Goal: Task Accomplishment & Management: Manage account settings

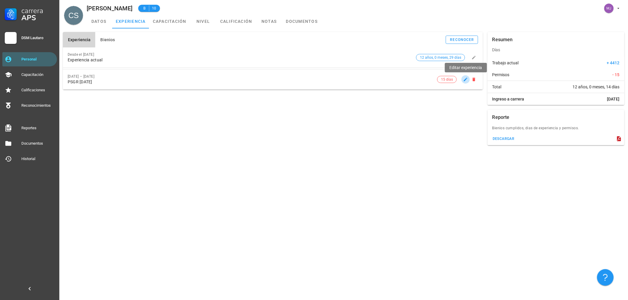
click at [464, 81] on icon "button" at bounding box center [465, 79] width 5 height 5
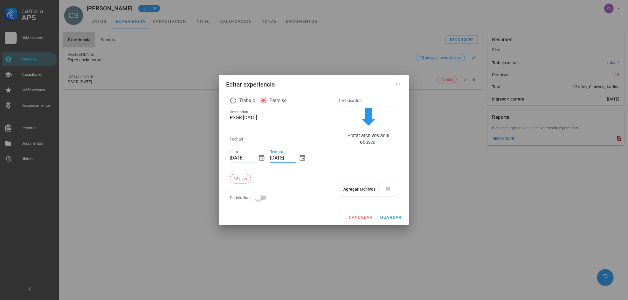
click at [274, 159] on input "[DATE]" at bounding box center [283, 157] width 26 height 9
type input "[DATE]"
click at [364, 155] on div "Soltar archivos aquí o buscar" at bounding box center [368, 145] width 59 height 74
click at [365, 131] on div "Soltar archivos aquí o buscar" at bounding box center [368, 127] width 59 height 38
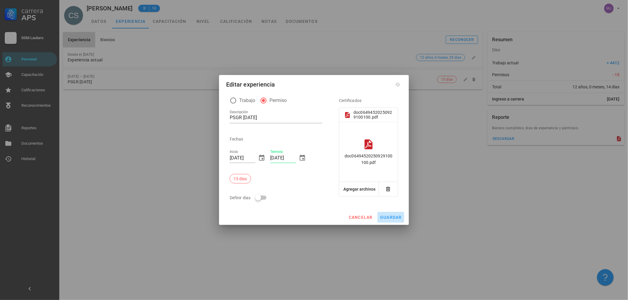
click at [386, 219] on span "guardar" at bounding box center [391, 217] width 22 height 5
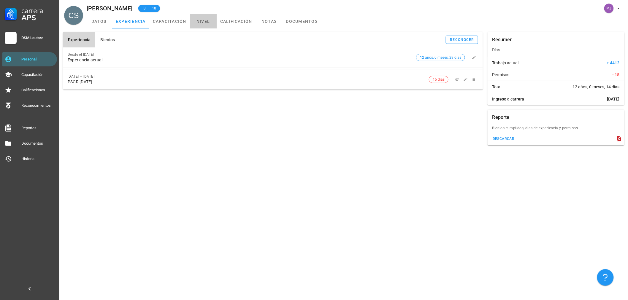
click at [203, 17] on link "nivel" at bounding box center [203, 21] width 27 height 14
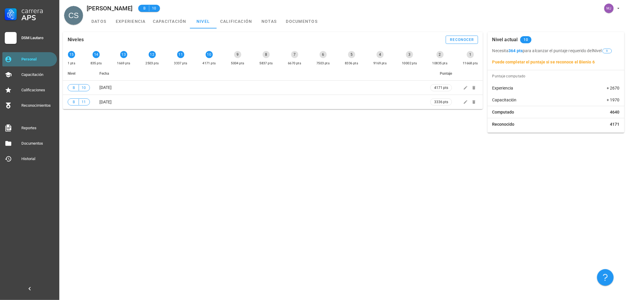
click at [34, 59] on div "Personal" at bounding box center [37, 59] width 33 height 5
